Goal: Entertainment & Leisure: Consume media (video, audio)

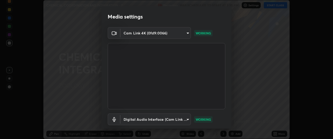
scroll to position [32, 0]
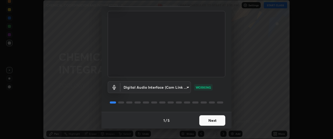
click at [213, 122] on button "Next" at bounding box center [212, 120] width 26 height 10
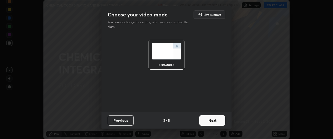
click at [218, 121] on button "Next" at bounding box center [212, 120] width 26 height 10
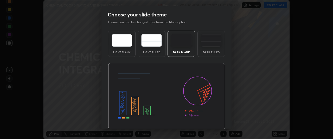
scroll to position [17, 0]
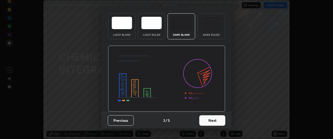
click at [213, 121] on button "Next" at bounding box center [212, 120] width 26 height 10
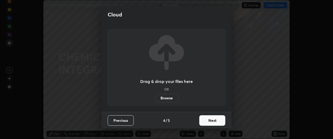
click at [210, 122] on button "Next" at bounding box center [212, 120] width 26 height 10
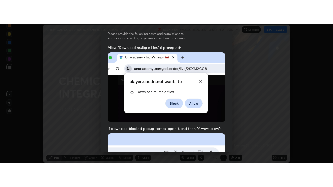
scroll to position [138, 0]
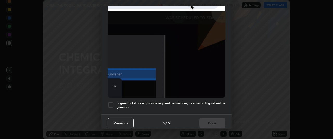
click at [110, 104] on div at bounding box center [111, 105] width 6 height 6
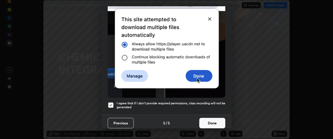
click at [213, 121] on button "Done" at bounding box center [212, 123] width 26 height 10
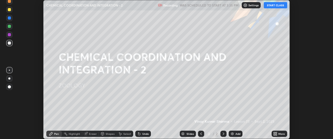
click at [277, 134] on icon at bounding box center [276, 134] width 1 height 1
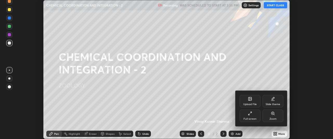
click at [254, 115] on div "Full screen" at bounding box center [249, 115] width 21 height 12
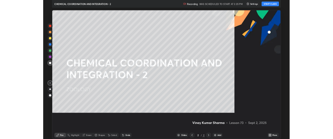
scroll to position [187, 333]
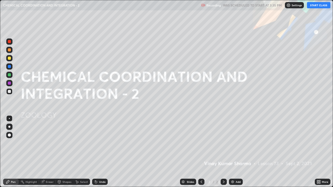
click at [317, 4] on button "START CLASS" at bounding box center [318, 5] width 23 height 6
click at [233, 138] on img at bounding box center [232, 182] width 4 height 4
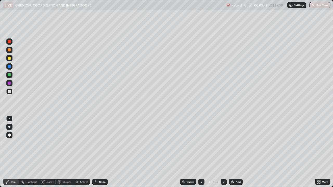
click at [9, 90] on div at bounding box center [9, 91] width 3 height 3
click at [99, 138] on div "Undo" at bounding box center [102, 182] width 6 height 3
click at [9, 83] on div at bounding box center [9, 83] width 3 height 3
click at [65, 138] on div "Shapes" at bounding box center [66, 182] width 9 height 3
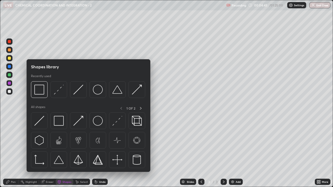
click at [9, 77] on div at bounding box center [9, 75] width 6 height 6
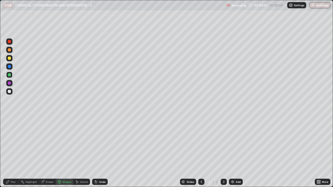
click at [61, 138] on div "Shapes" at bounding box center [65, 182] width 18 height 6
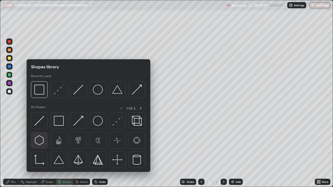
click at [41, 138] on img at bounding box center [39, 140] width 10 height 10
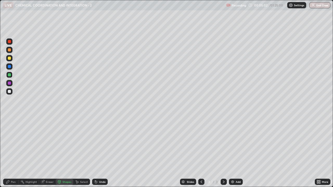
click at [14, 138] on div "Pen" at bounding box center [13, 182] width 5 height 3
click at [9, 58] on div at bounding box center [9, 58] width 3 height 3
click at [10, 75] on div at bounding box center [9, 74] width 3 height 3
click at [9, 60] on div at bounding box center [9, 58] width 6 height 6
click at [9, 50] on div at bounding box center [9, 49] width 3 height 3
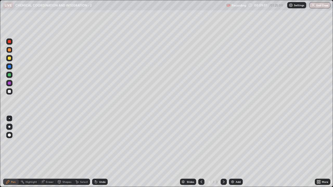
click at [9, 67] on div at bounding box center [9, 66] width 3 height 3
click at [11, 51] on div at bounding box center [9, 50] width 6 height 6
click at [9, 83] on div at bounding box center [9, 83] width 3 height 3
click at [59, 138] on icon at bounding box center [59, 181] width 3 height 3
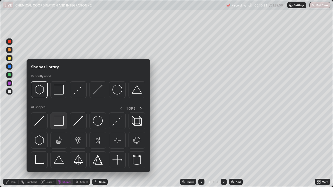
click at [59, 123] on img at bounding box center [59, 121] width 10 height 10
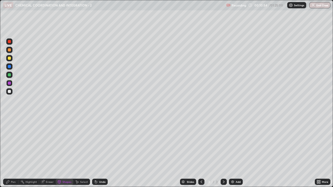
click at [10, 138] on div "Pen" at bounding box center [11, 182] width 16 height 6
click at [9, 93] on div at bounding box center [9, 91] width 3 height 3
click at [9, 59] on div at bounding box center [9, 58] width 3 height 3
click at [231, 138] on img at bounding box center [232, 182] width 4 height 4
click at [10, 51] on div at bounding box center [9, 49] width 3 height 3
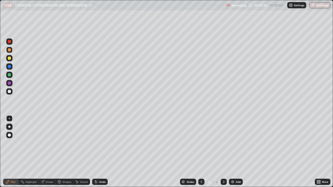
click at [10, 91] on div at bounding box center [9, 91] width 3 height 3
click at [10, 75] on div at bounding box center [9, 74] width 3 height 3
click at [9, 58] on div at bounding box center [9, 58] width 3 height 3
click at [10, 91] on div at bounding box center [9, 91] width 3 height 3
click at [10, 59] on div at bounding box center [9, 58] width 3 height 3
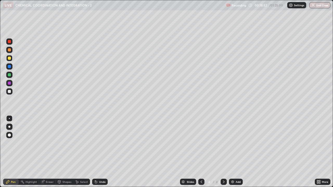
click at [9, 93] on div at bounding box center [9, 91] width 6 height 6
click at [65, 138] on div "Shapes" at bounding box center [66, 182] width 9 height 3
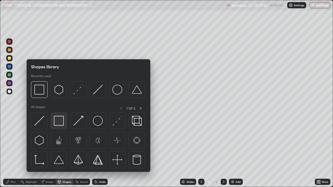
click at [60, 124] on img at bounding box center [59, 121] width 10 height 10
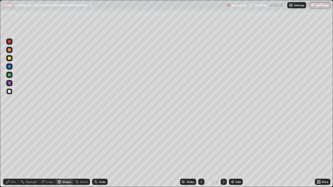
click at [10, 75] on div at bounding box center [9, 74] width 3 height 3
click at [49, 138] on div "Eraser" at bounding box center [50, 182] width 8 height 3
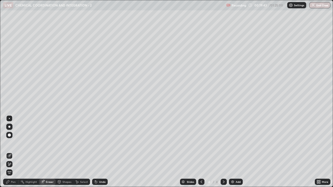
click at [11, 138] on div "Pen" at bounding box center [13, 182] width 5 height 3
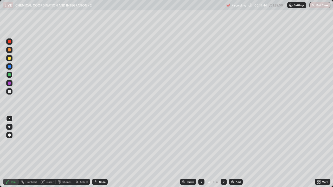
click at [10, 92] on div at bounding box center [9, 91] width 3 height 3
click at [233, 138] on img at bounding box center [232, 182] width 4 height 4
click at [64, 138] on div "Shapes" at bounding box center [66, 182] width 9 height 3
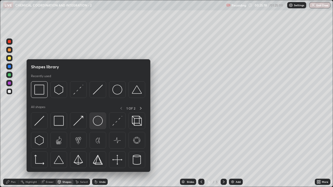
click at [100, 124] on img at bounding box center [98, 121] width 10 height 10
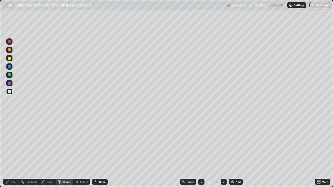
click at [10, 75] on div at bounding box center [9, 74] width 3 height 3
click at [97, 138] on div "Undo" at bounding box center [100, 182] width 16 height 6
click at [48, 138] on div "Eraser" at bounding box center [50, 182] width 8 height 3
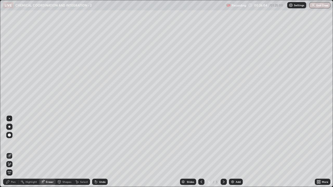
click at [12, 138] on div "Pen" at bounding box center [13, 182] width 5 height 3
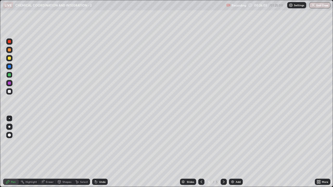
click at [10, 92] on div at bounding box center [9, 91] width 3 height 3
click at [10, 58] on div at bounding box center [9, 58] width 3 height 3
click at [10, 91] on div at bounding box center [9, 91] width 3 height 3
click at [11, 58] on div at bounding box center [9, 58] width 3 height 3
click at [11, 51] on div at bounding box center [9, 50] width 6 height 6
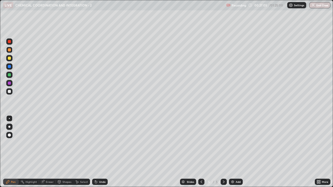
click at [12, 92] on div at bounding box center [9, 91] width 6 height 6
click at [10, 67] on div at bounding box center [9, 66] width 3 height 3
click at [8, 93] on div at bounding box center [9, 91] width 6 height 6
click at [9, 92] on div at bounding box center [9, 91] width 3 height 3
click at [10, 75] on div at bounding box center [9, 74] width 3 height 3
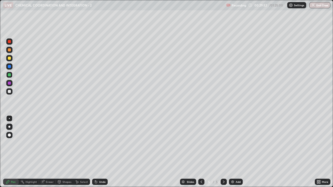
click at [8, 92] on div at bounding box center [9, 91] width 6 height 6
click at [201, 138] on icon at bounding box center [201, 182] width 4 height 4
click at [224, 138] on icon at bounding box center [223, 182] width 4 height 4
click at [233, 138] on img at bounding box center [232, 182] width 4 height 4
click at [10, 92] on div at bounding box center [9, 91] width 3 height 3
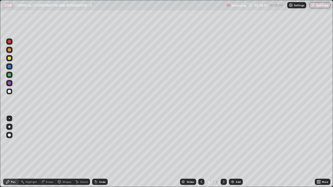
click at [11, 58] on div at bounding box center [9, 58] width 3 height 3
click at [11, 83] on div at bounding box center [9, 83] width 3 height 3
click at [10, 92] on div at bounding box center [9, 91] width 3 height 3
click at [11, 60] on div at bounding box center [9, 58] width 6 height 6
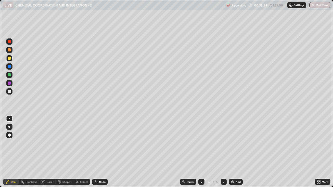
click at [10, 75] on div at bounding box center [9, 74] width 3 height 3
click at [8, 93] on div at bounding box center [9, 91] width 3 height 3
click at [9, 58] on div at bounding box center [9, 58] width 3 height 3
click at [9, 92] on div at bounding box center [9, 91] width 3 height 3
click at [9, 51] on div at bounding box center [9, 49] width 3 height 3
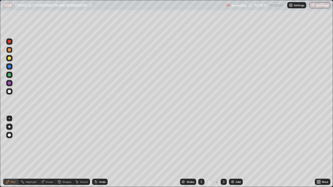
click at [6, 93] on div at bounding box center [9, 91] width 6 height 6
click at [10, 42] on div at bounding box center [9, 41] width 3 height 3
click at [9, 92] on div at bounding box center [9, 91] width 3 height 3
click at [99, 138] on div "Undo" at bounding box center [102, 182] width 6 height 3
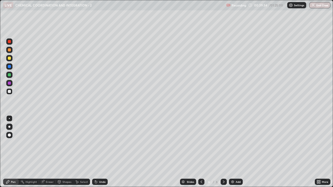
click at [200, 138] on icon at bounding box center [201, 182] width 4 height 4
click at [222, 138] on icon at bounding box center [223, 182] width 4 height 4
click at [100, 138] on div "Undo" at bounding box center [102, 182] width 6 height 3
click at [99, 138] on div "Undo" at bounding box center [102, 182] width 6 height 3
click at [10, 59] on div at bounding box center [9, 58] width 3 height 3
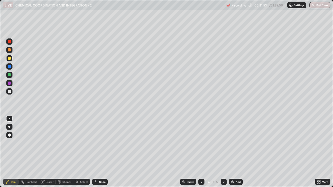
click at [232, 138] on img at bounding box center [232, 182] width 4 height 4
click at [10, 50] on div at bounding box center [9, 49] width 3 height 3
click at [10, 92] on div at bounding box center [9, 91] width 3 height 3
click at [9, 42] on div at bounding box center [9, 41] width 3 height 3
click at [9, 58] on div at bounding box center [9, 58] width 3 height 3
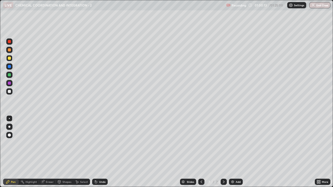
click at [10, 93] on div at bounding box center [9, 91] width 3 height 3
click at [99, 138] on div "Undo" at bounding box center [102, 182] width 6 height 3
click at [9, 59] on div at bounding box center [9, 58] width 3 height 3
click at [9, 93] on div at bounding box center [9, 91] width 3 height 3
click at [95, 138] on icon at bounding box center [96, 182] width 2 height 2
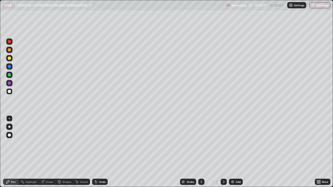
click at [12, 74] on div at bounding box center [9, 75] width 6 height 6
click at [64, 138] on div "Shapes" at bounding box center [66, 182] width 9 height 3
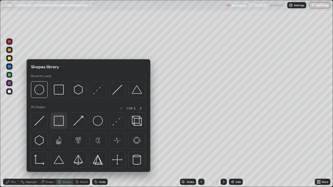
click at [59, 123] on img at bounding box center [59, 121] width 10 height 10
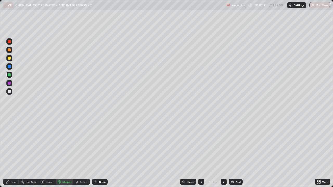
click at [11, 138] on div "Pen" at bounding box center [13, 182] width 5 height 3
click at [9, 59] on div at bounding box center [9, 58] width 3 height 3
click at [233, 138] on img at bounding box center [232, 182] width 4 height 4
click at [11, 93] on div at bounding box center [9, 91] width 3 height 3
click at [9, 93] on div at bounding box center [9, 91] width 3 height 3
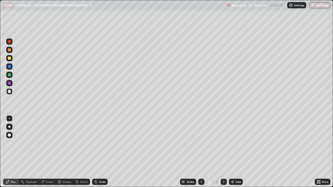
click at [9, 59] on div at bounding box center [9, 58] width 3 height 3
click at [9, 92] on div at bounding box center [9, 91] width 3 height 3
click at [10, 76] on div at bounding box center [9, 74] width 3 height 3
click at [10, 93] on div at bounding box center [9, 91] width 3 height 3
click at [9, 58] on div at bounding box center [9, 58] width 3 height 3
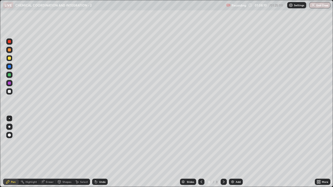
click at [10, 76] on div at bounding box center [9, 74] width 3 height 3
click at [47, 138] on div "Eraser" at bounding box center [47, 182] width 17 height 6
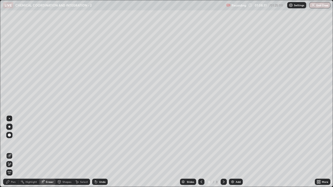
click at [12, 138] on div "Pen" at bounding box center [13, 182] width 5 height 3
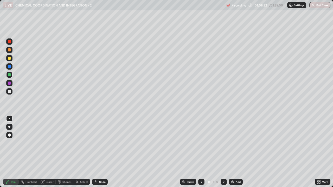
click at [9, 74] on div at bounding box center [9, 74] width 3 height 3
click at [231, 138] on img at bounding box center [232, 182] width 4 height 4
click at [10, 92] on div at bounding box center [9, 91] width 3 height 3
click at [10, 49] on div at bounding box center [9, 49] width 3 height 3
click at [10, 93] on div at bounding box center [9, 91] width 3 height 3
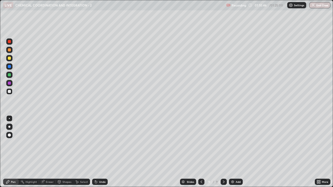
click at [10, 60] on div at bounding box center [9, 58] width 3 height 3
click at [96, 138] on icon at bounding box center [96, 182] width 4 height 4
click at [95, 138] on icon at bounding box center [96, 182] width 2 height 2
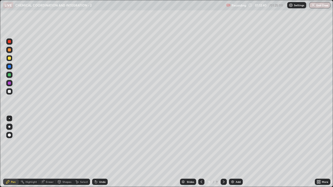
click at [95, 138] on icon at bounding box center [96, 182] width 2 height 2
click at [96, 138] on icon at bounding box center [96, 182] width 4 height 4
click at [96, 138] on icon at bounding box center [96, 182] width 2 height 2
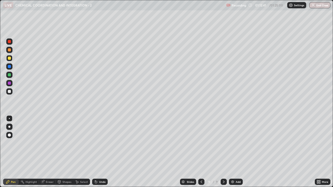
click at [96, 138] on icon at bounding box center [96, 182] width 2 height 2
click at [95, 138] on icon at bounding box center [96, 182] width 2 height 2
click at [97, 138] on icon at bounding box center [96, 182] width 4 height 4
click at [12, 138] on div "Pen" at bounding box center [13, 182] width 5 height 3
click at [9, 93] on div at bounding box center [9, 91] width 3 height 3
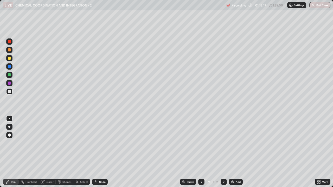
click at [233, 138] on img at bounding box center [232, 182] width 4 height 4
click at [9, 92] on div at bounding box center [9, 91] width 3 height 3
click at [10, 75] on div at bounding box center [9, 74] width 3 height 3
click at [9, 92] on div at bounding box center [9, 91] width 3 height 3
click at [10, 58] on div at bounding box center [9, 58] width 3 height 3
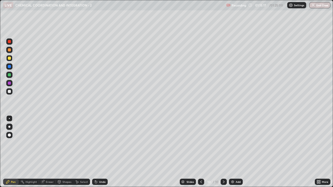
click at [10, 92] on div at bounding box center [9, 91] width 3 height 3
click at [10, 76] on div at bounding box center [9, 74] width 3 height 3
click at [9, 91] on div at bounding box center [9, 91] width 3 height 3
click at [10, 91] on div at bounding box center [9, 91] width 3 height 3
click at [10, 76] on div at bounding box center [9, 74] width 3 height 3
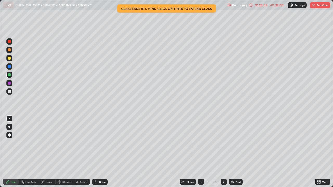
click at [10, 91] on div at bounding box center [9, 91] width 3 height 3
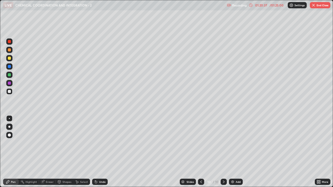
click at [9, 75] on div at bounding box center [9, 74] width 3 height 3
click at [9, 92] on div at bounding box center [9, 91] width 3 height 3
click at [9, 75] on div at bounding box center [9, 74] width 3 height 3
click at [100, 138] on div "Undo" at bounding box center [102, 182] width 6 height 3
click at [11, 92] on div at bounding box center [9, 91] width 3 height 3
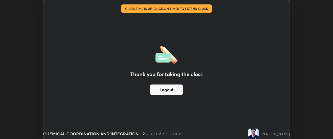
scroll to position [25859, 25665]
